Goal: Task Accomplishment & Management: Complete application form

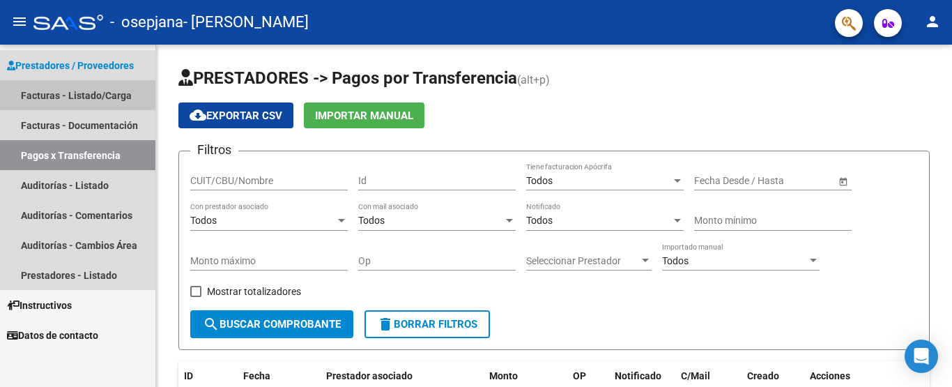
click at [70, 100] on link "Facturas - Listado/Carga" at bounding box center [77, 95] width 155 height 30
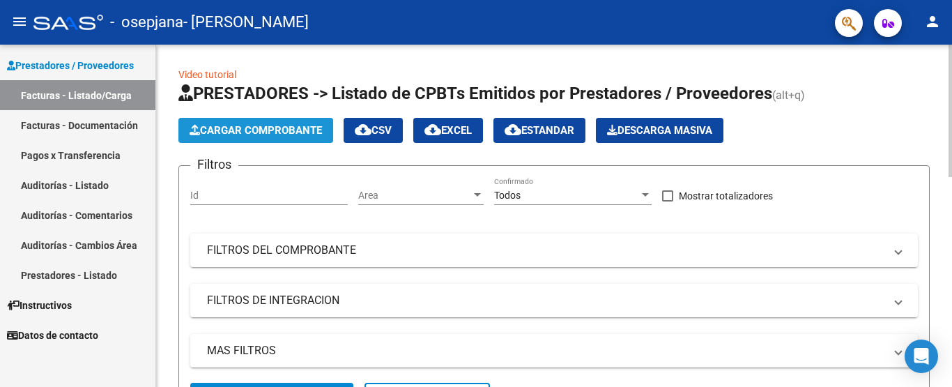
click at [225, 132] on span "Cargar Comprobante" at bounding box center [256, 130] width 132 height 13
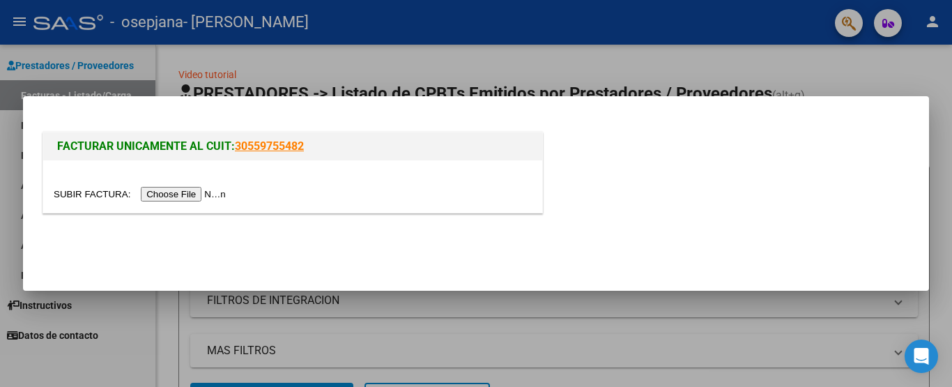
click at [202, 192] on input "file" at bounding box center [142, 194] width 176 height 15
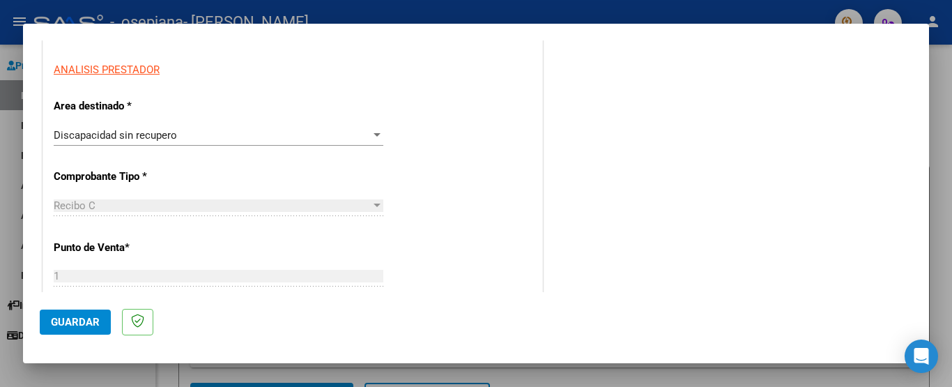
scroll to position [255, 0]
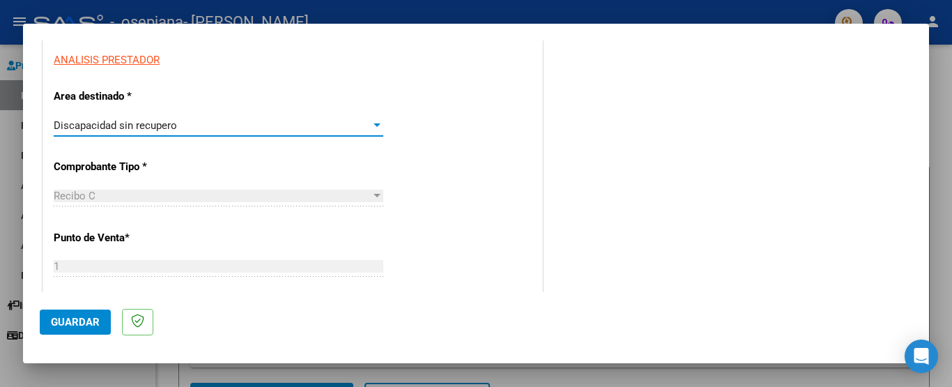
click at [374, 123] on div at bounding box center [377, 124] width 7 height 3
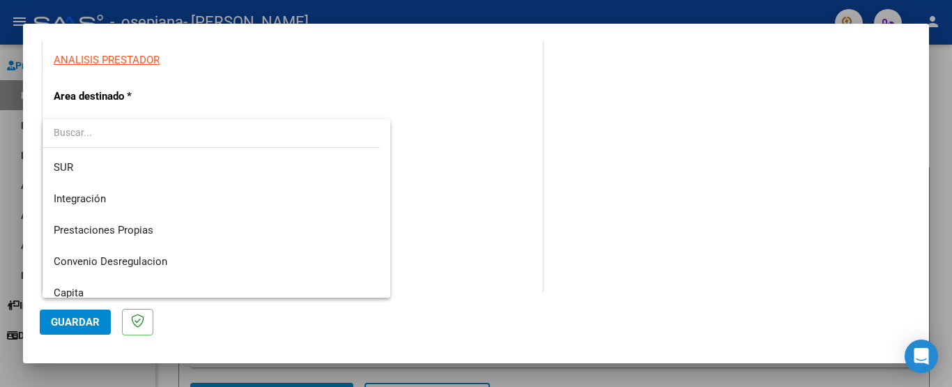
scroll to position [82, 0]
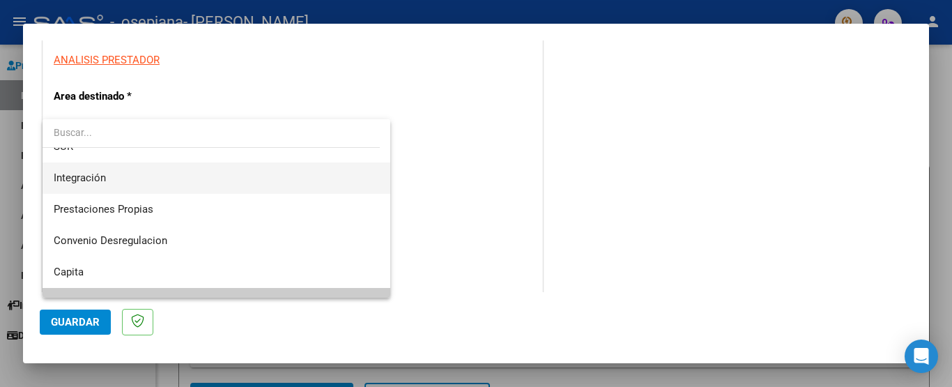
click at [305, 169] on span "Integración" at bounding box center [217, 177] width 326 height 31
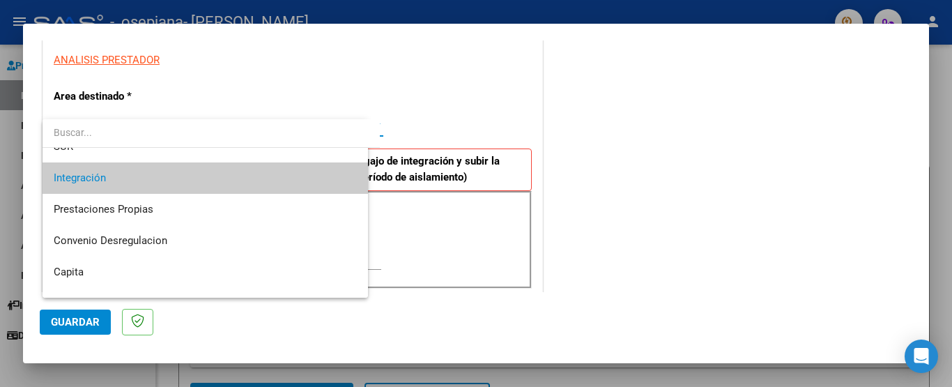
scroll to position [94, 0]
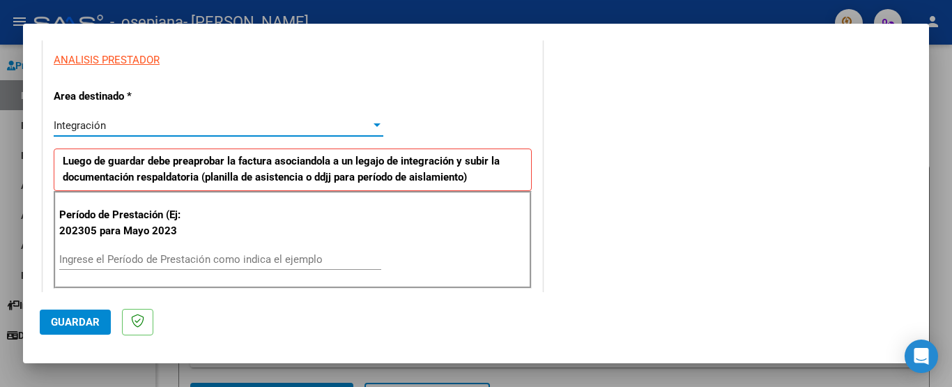
click at [198, 255] on input "Ingrese el Período de Prestación como indica el ejemplo" at bounding box center [220, 259] width 322 height 13
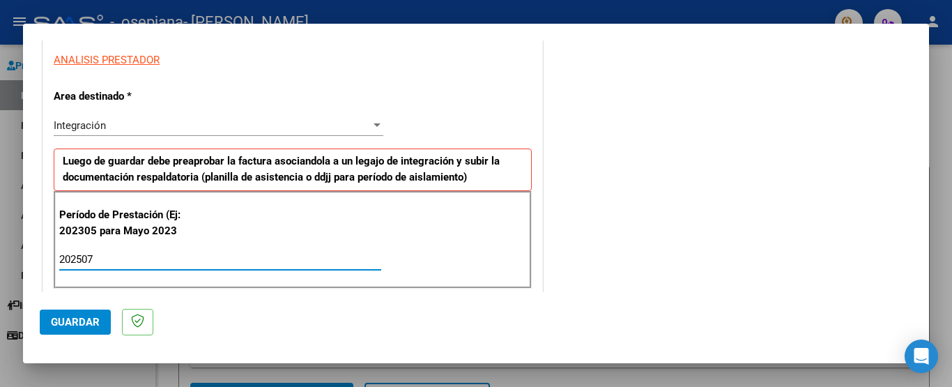
type input "202507"
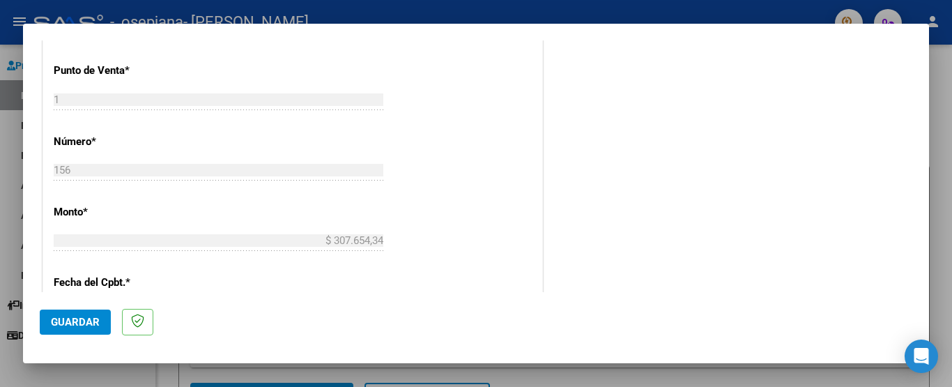
scroll to position [949, 0]
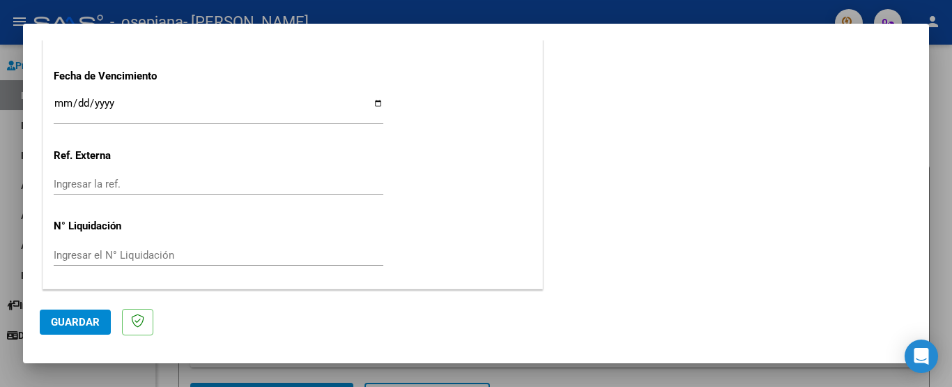
click at [75, 318] on span "Guardar" at bounding box center [75, 322] width 49 height 13
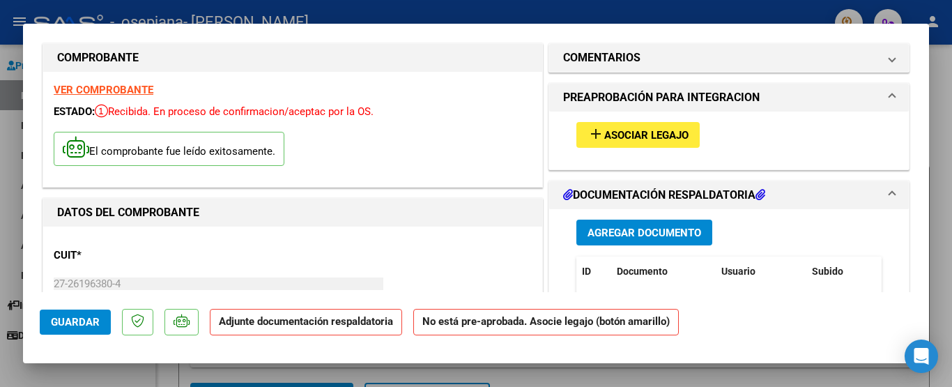
scroll to position [0, 0]
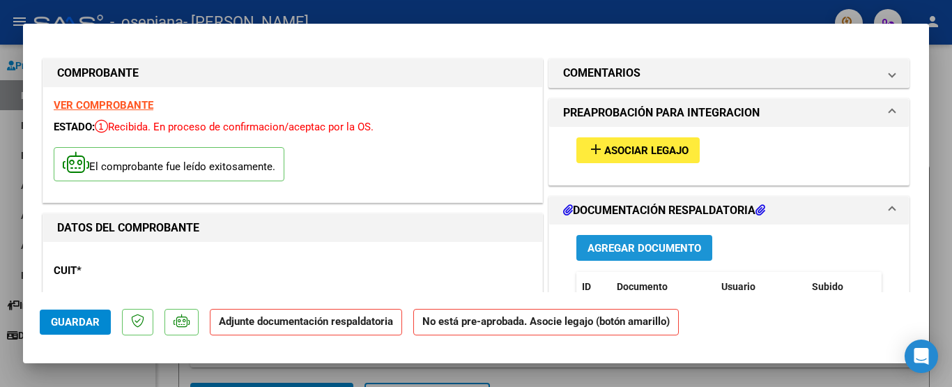
click at [641, 250] on span "Agregar Documento" at bounding box center [645, 248] width 114 height 13
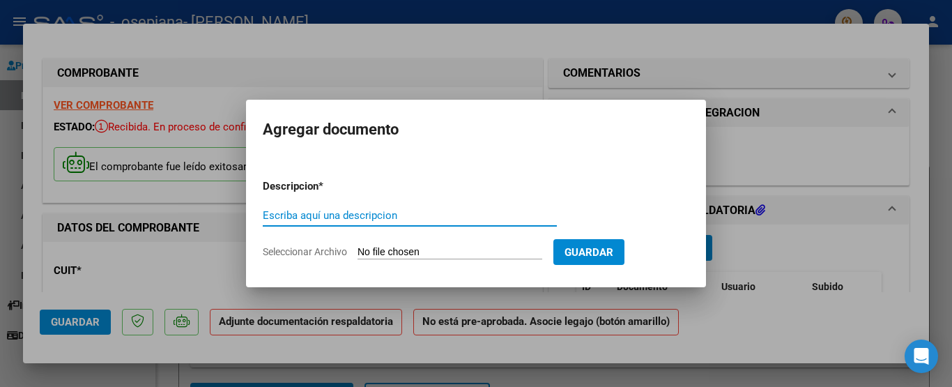
click at [390, 211] on input "Escriba aquí una descripcion" at bounding box center [410, 215] width 294 height 13
type input "CAE"
click at [487, 248] on input "Seleccionar Archivo" at bounding box center [450, 252] width 185 height 13
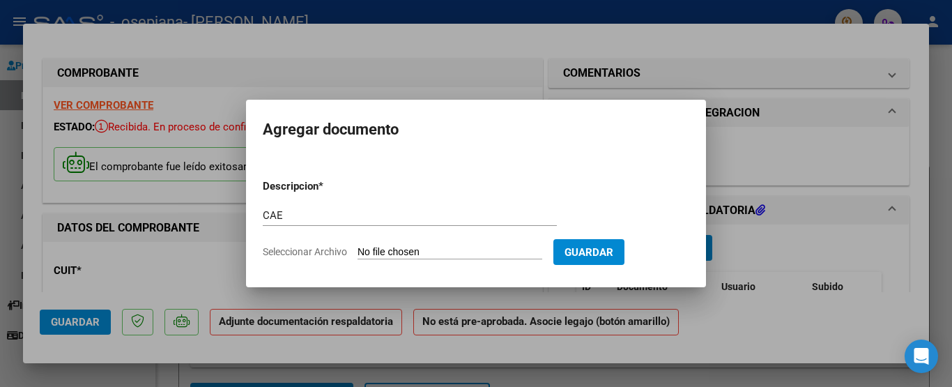
type input "C:\fakepath\Constatación de Comprobantes _ AFIPcaej.pdf"
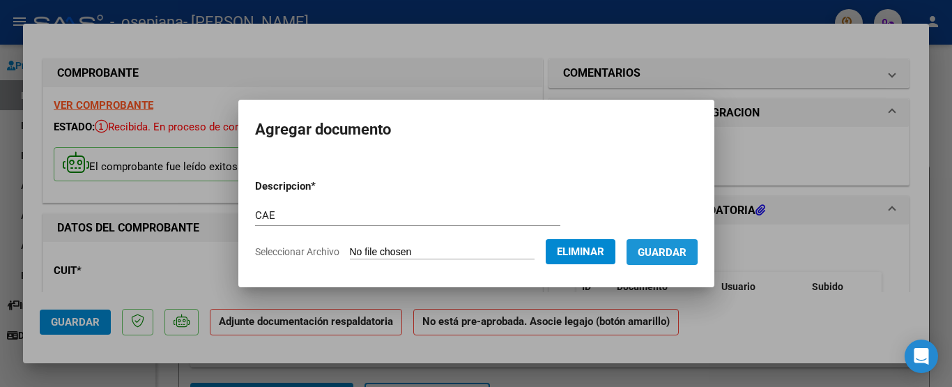
click at [656, 248] on span "Guardar" at bounding box center [662, 252] width 49 height 13
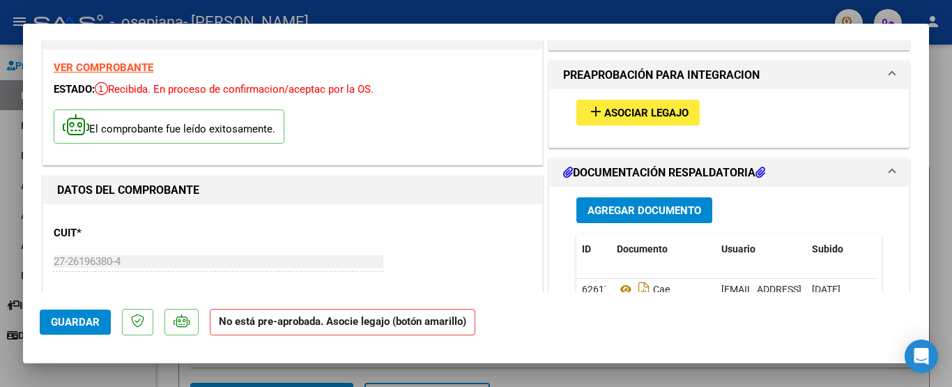
scroll to position [153, 0]
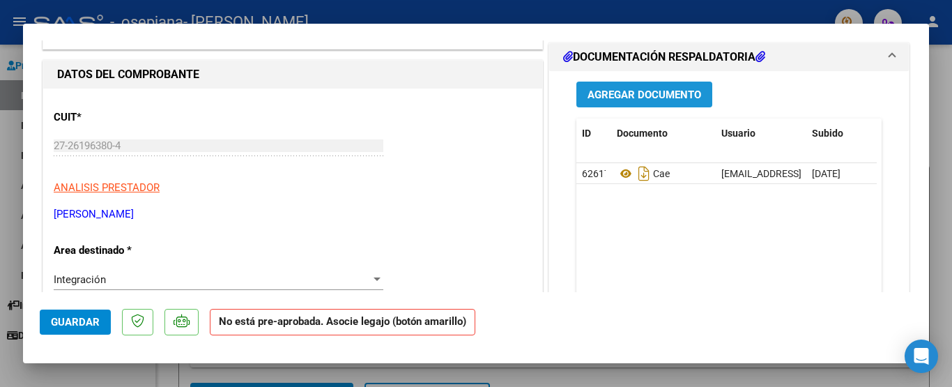
click at [637, 96] on span "Agregar Documento" at bounding box center [645, 95] width 114 height 13
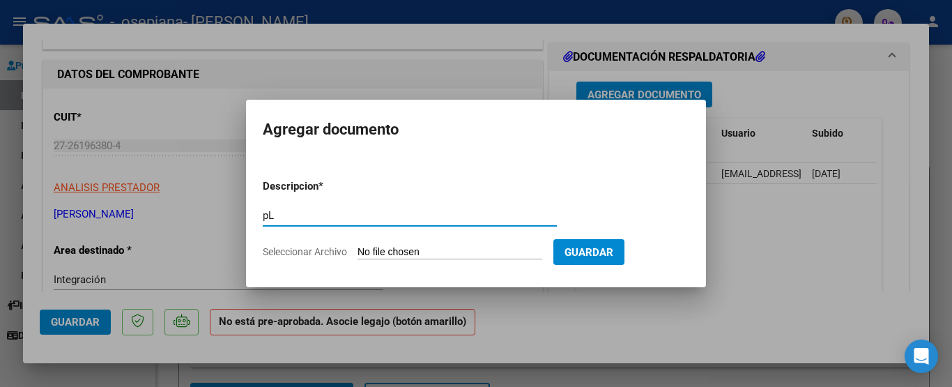
type input "p"
type input "Planilla"
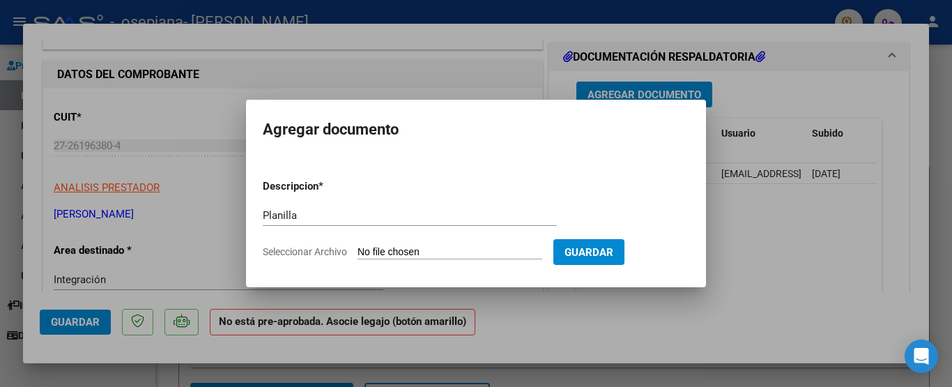
click at [449, 242] on form "Descripcion * Planilla Escriba aquí una descripcion Seleccionar Archivo Guardar" at bounding box center [476, 219] width 427 height 102
click at [373, 248] on input "Seleccionar Archivo" at bounding box center [450, 252] width 185 height 13
type input "C:\fakepath\WhatsApp Image [DATE] 9.57.09 PM.jpeg"
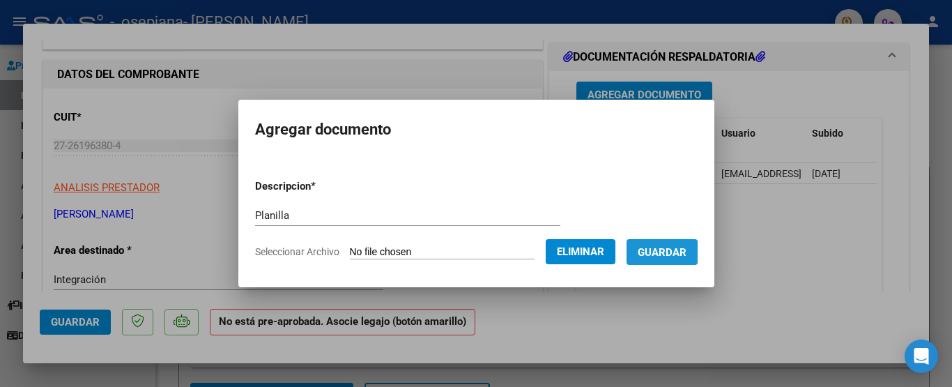
click at [671, 255] on span "Guardar" at bounding box center [662, 252] width 49 height 13
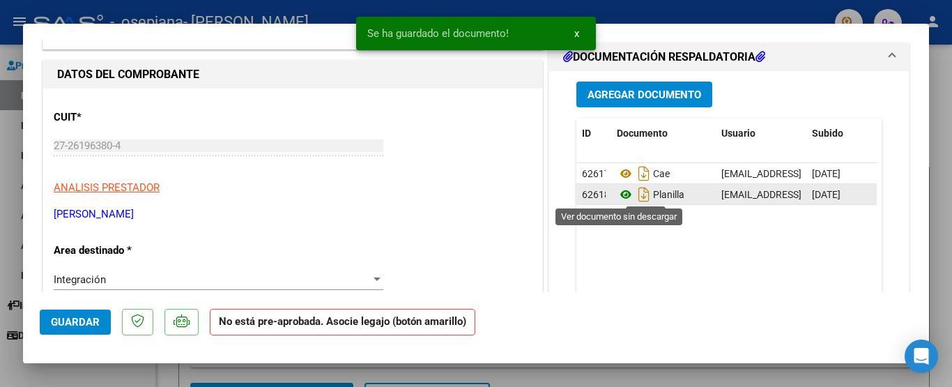
click at [617, 191] on icon at bounding box center [626, 194] width 18 height 17
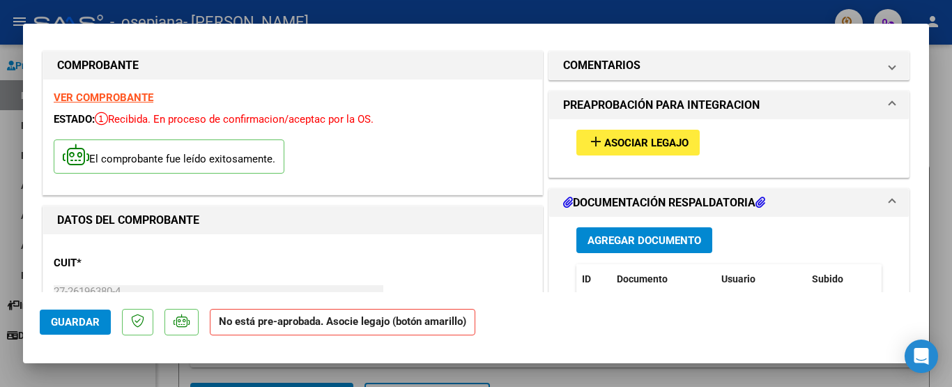
scroll to position [0, 0]
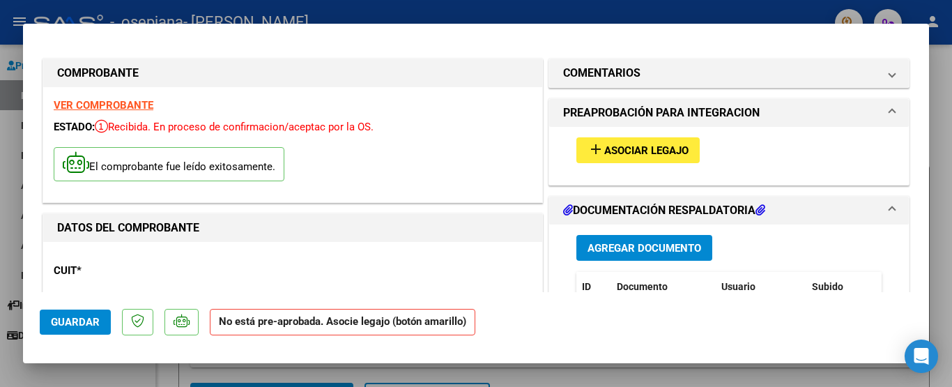
click at [658, 142] on button "add Asociar Legajo" at bounding box center [638, 150] width 123 height 26
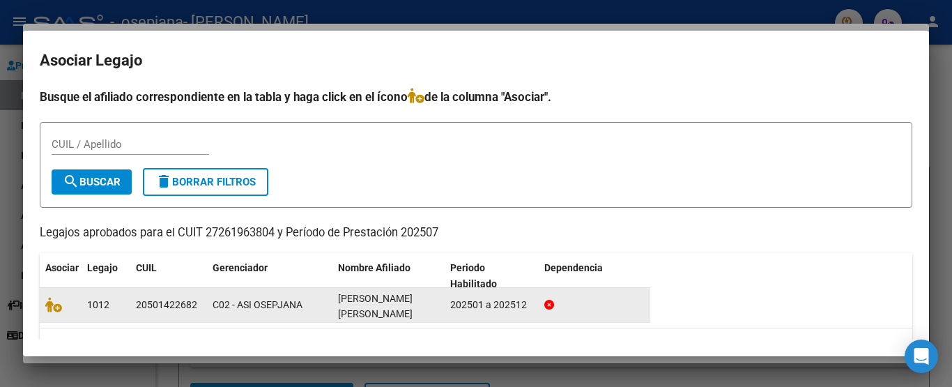
click at [348, 301] on span "[PERSON_NAME] [PERSON_NAME]" at bounding box center [375, 306] width 75 height 27
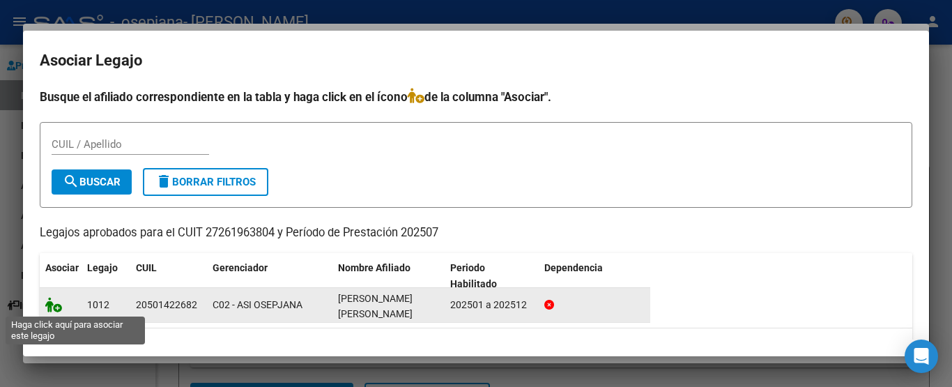
click at [57, 305] on icon at bounding box center [53, 304] width 17 height 15
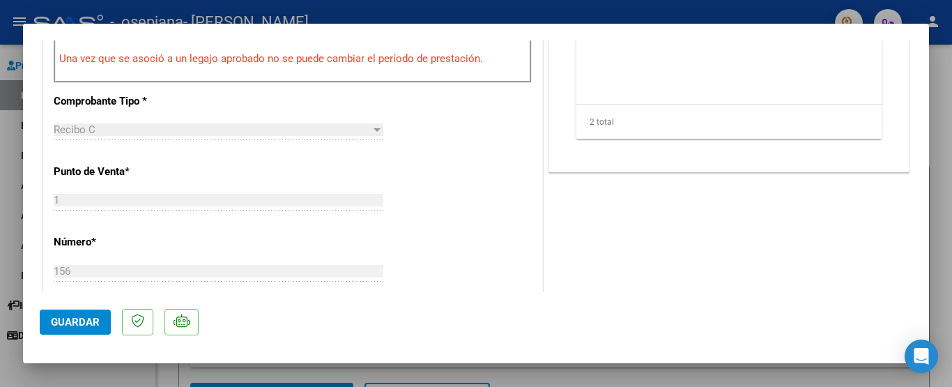
scroll to position [527, 0]
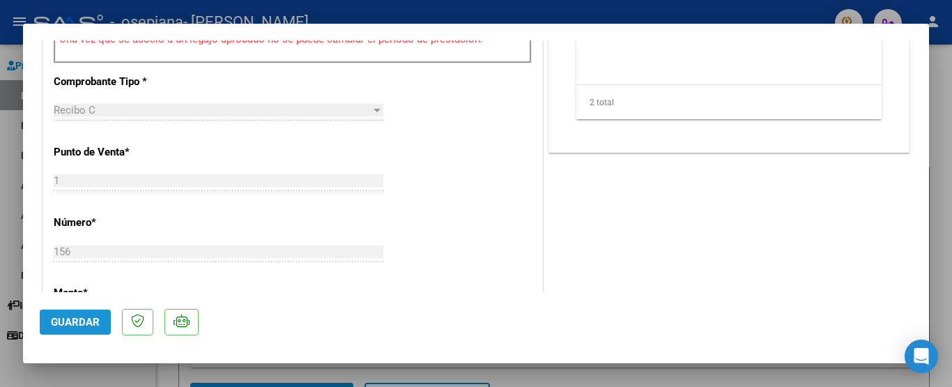
click at [79, 320] on span "Guardar" at bounding box center [75, 322] width 49 height 13
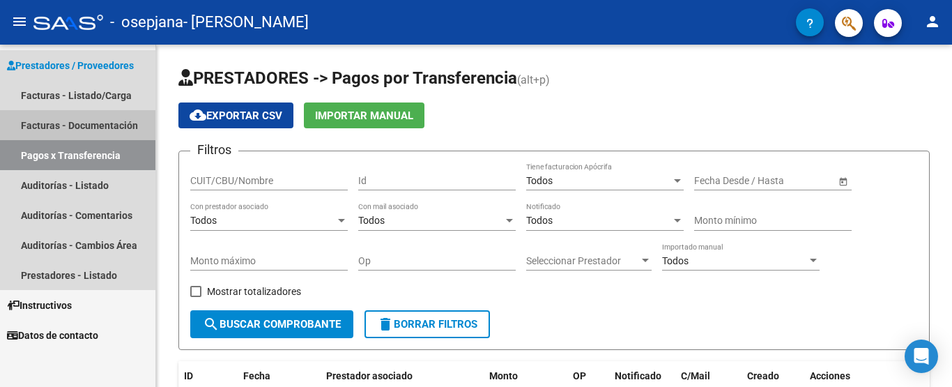
click at [106, 126] on link "Facturas - Documentación" at bounding box center [77, 125] width 155 height 30
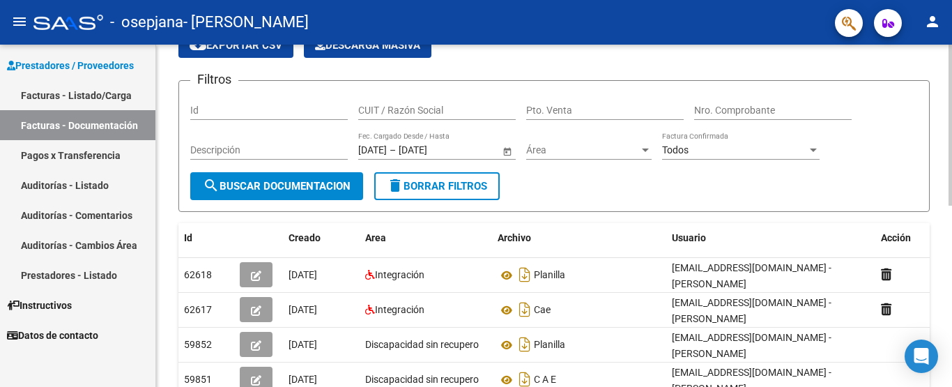
scroll to position [112, 0]
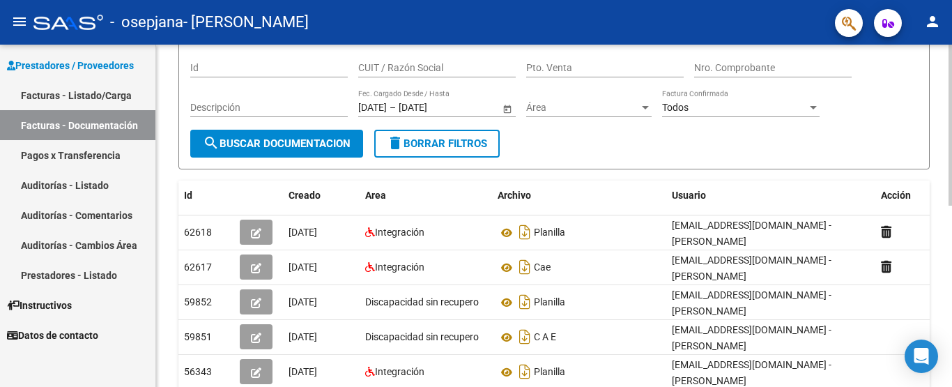
click at [952, 253] on div at bounding box center [950, 179] width 3 height 161
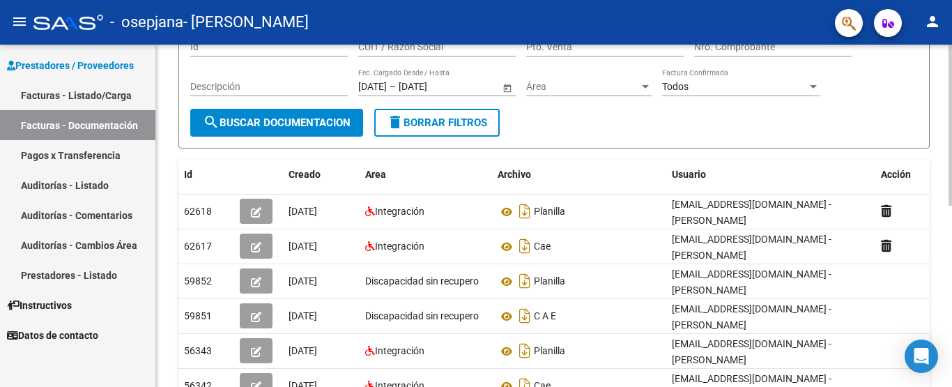
scroll to position [344, 0]
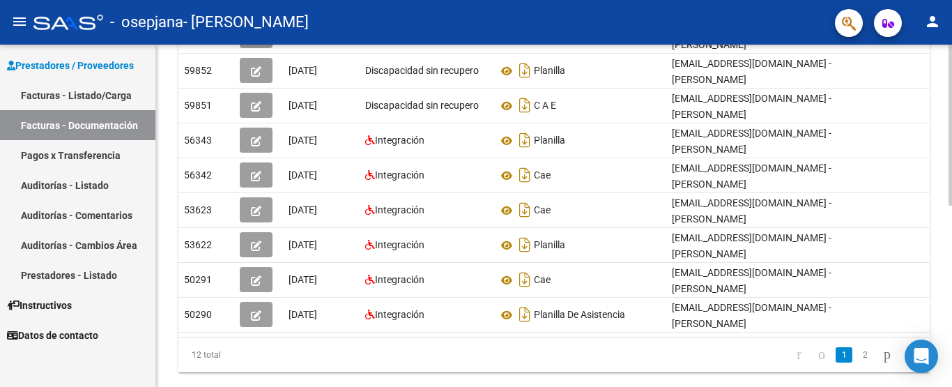
click at [952, 354] on div at bounding box center [950, 291] width 3 height 161
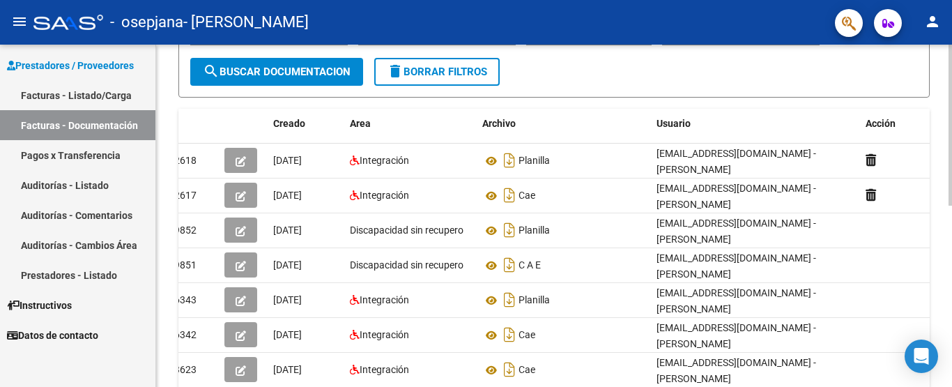
scroll to position [142, 0]
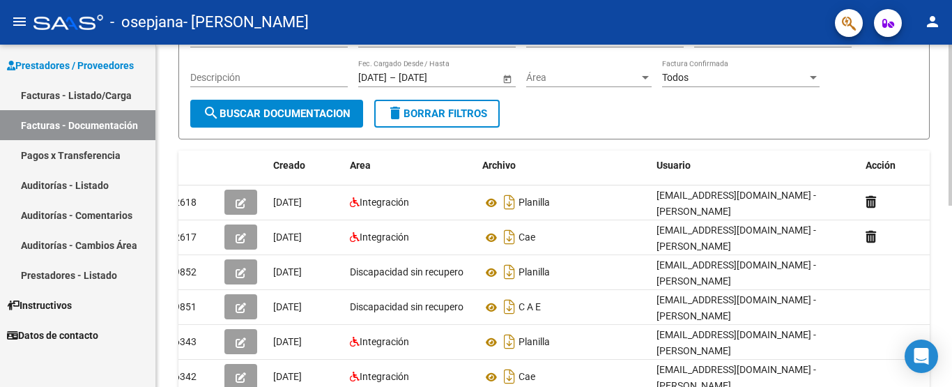
click at [950, 149] on div at bounding box center [950, 194] width 3 height 161
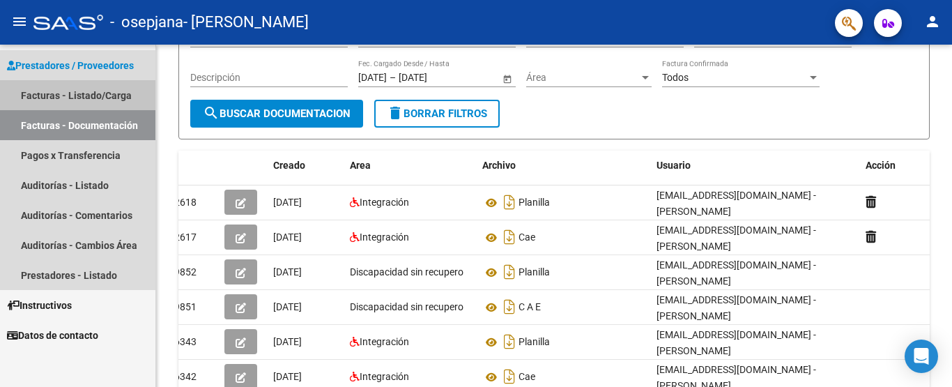
click at [54, 93] on link "Facturas - Listado/Carga" at bounding box center [77, 95] width 155 height 30
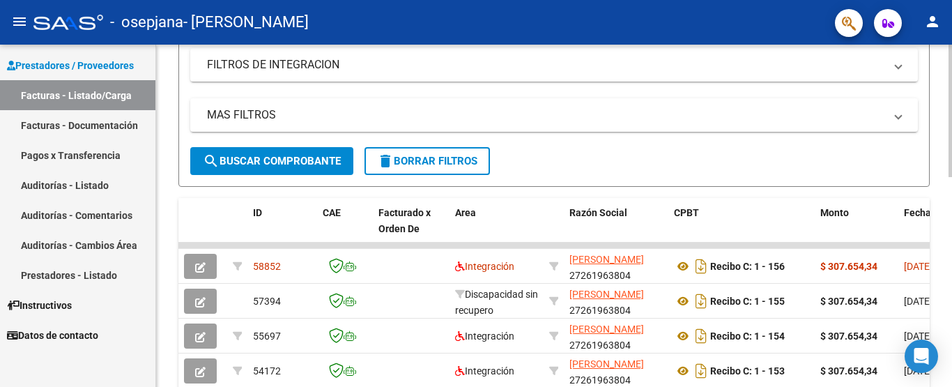
scroll to position [256, 0]
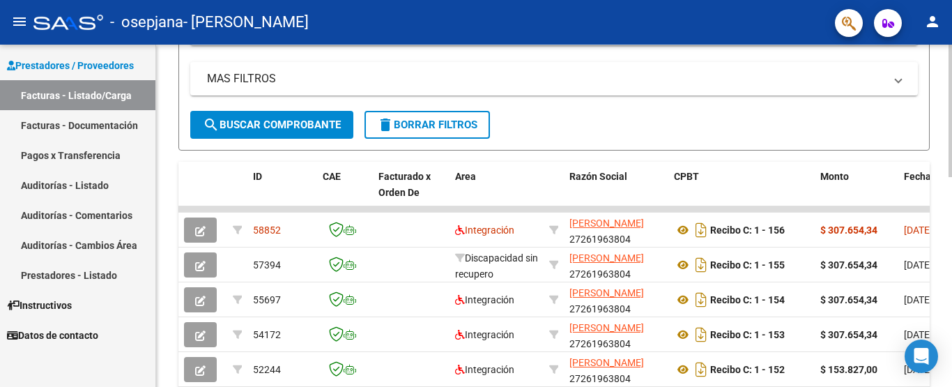
click at [952, 167] on div at bounding box center [950, 218] width 3 height 132
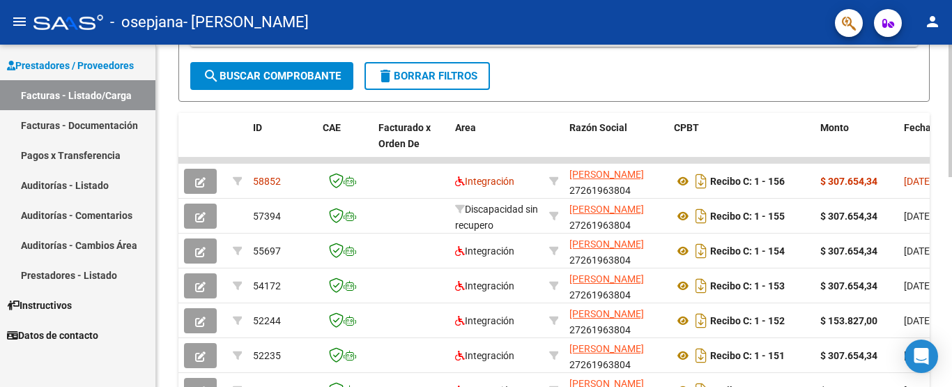
click at [952, 243] on div at bounding box center [950, 238] width 3 height 132
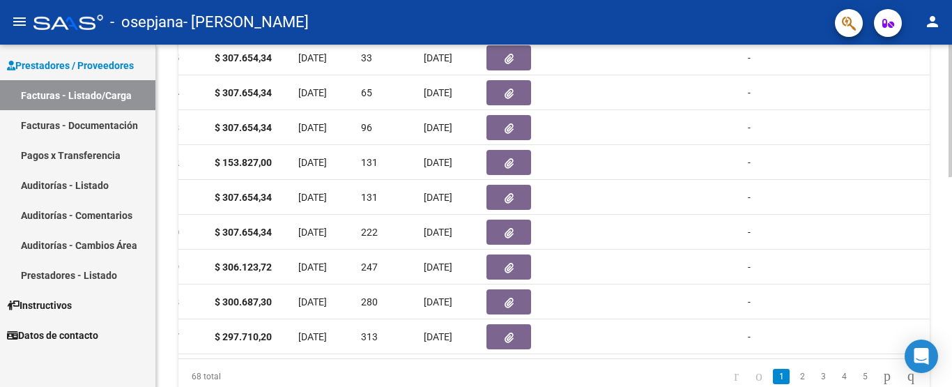
scroll to position [268, 0]
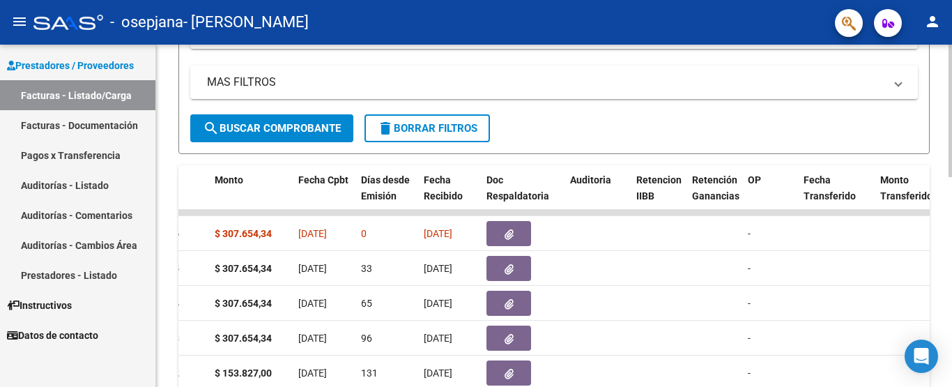
click at [952, 186] on div at bounding box center [950, 217] width 3 height 132
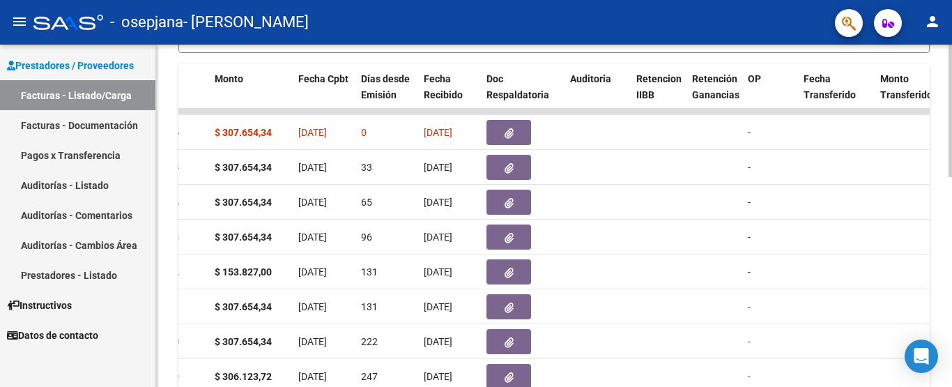
click at [952, 225] on div at bounding box center [950, 257] width 3 height 132
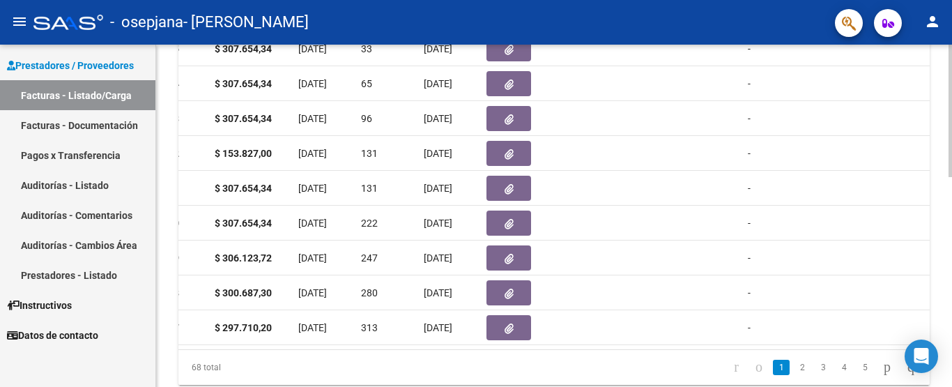
scroll to position [519, 0]
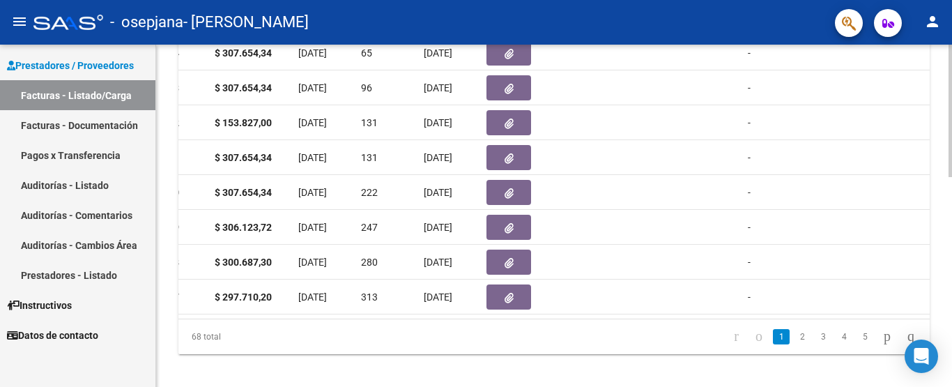
click at [952, 262] on div at bounding box center [950, 316] width 3 height 132
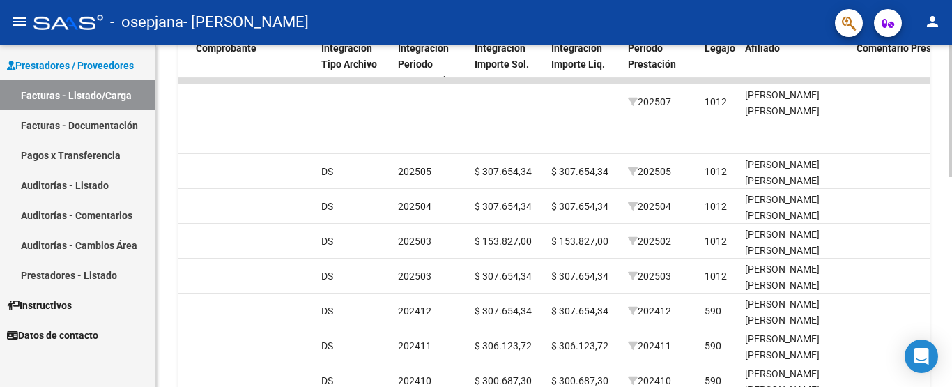
scroll to position [542, 0]
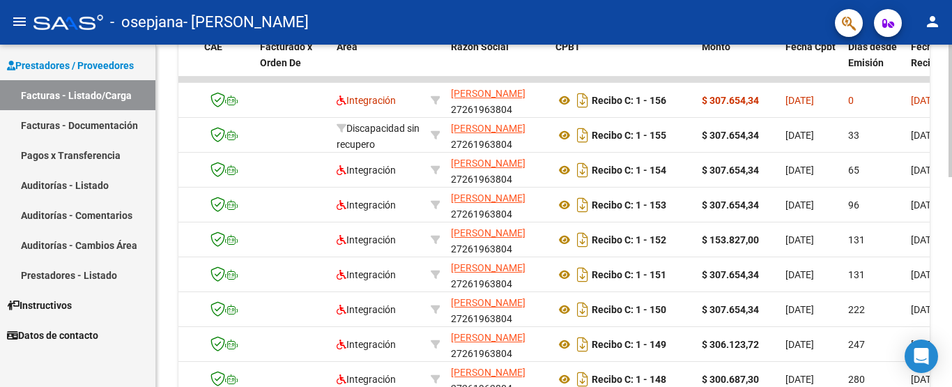
scroll to position [400, 0]
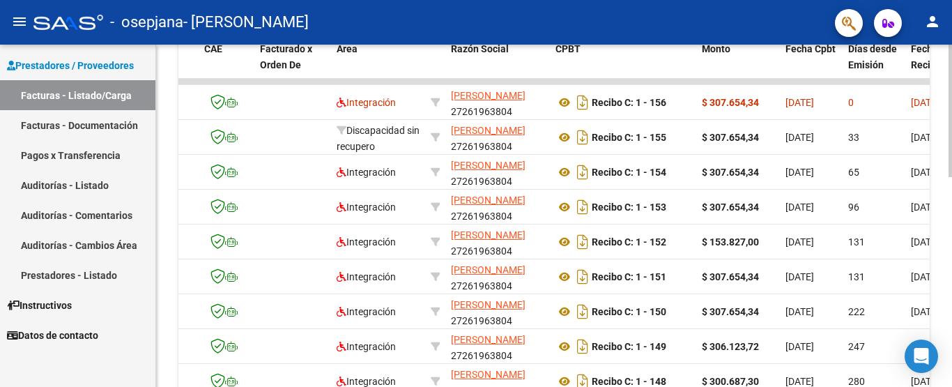
click at [952, 206] on div at bounding box center [950, 269] width 3 height 132
